Goal: Information Seeking & Learning: Learn about a topic

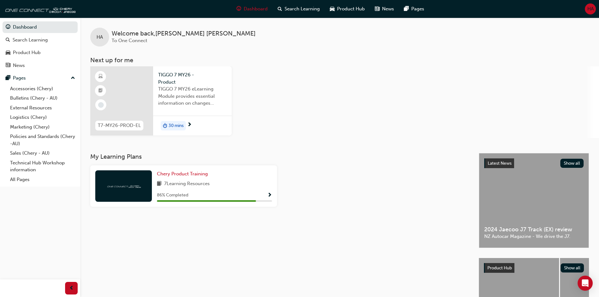
click at [183, 101] on span "TIGGO 7 MY26 eLearning Module provides essential information on changes introdu…" at bounding box center [192, 95] width 68 height 21
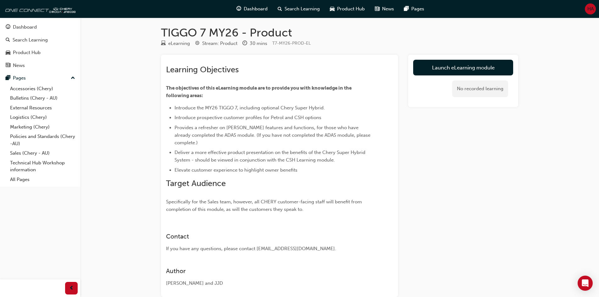
scroll to position [38, 0]
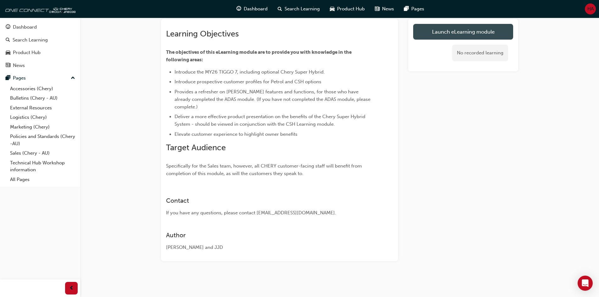
click at [443, 34] on link "Launch eLearning module" at bounding box center [463, 32] width 100 height 16
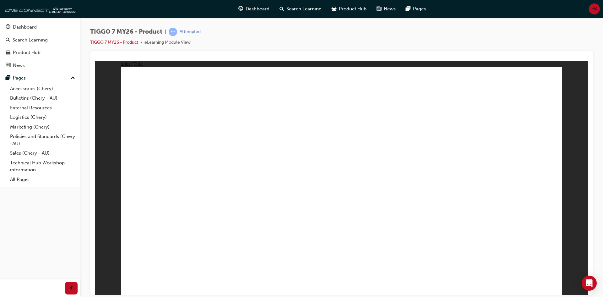
drag, startPoint x: 442, startPoint y: 34, endPoint x: 85, endPoint y: 312, distance: 452.6
drag, startPoint x: 180, startPoint y: 373, endPoint x: 267, endPoint y: 149, distance: 239.8
